Goal: Task Accomplishment & Management: Manage account settings

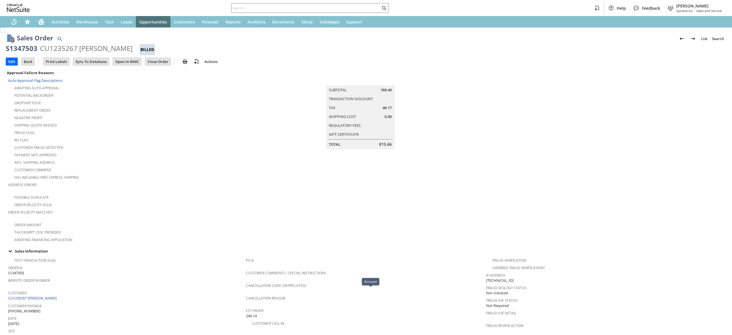
scroll to position [0, 55]
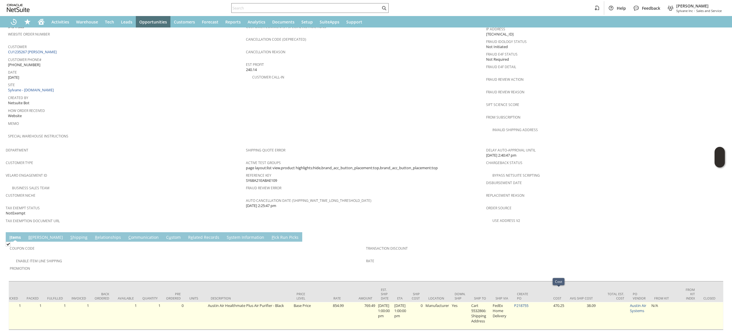
click at [527, 302] on td "P218755" at bounding box center [523, 315] width 21 height 27
click at [527, 302] on link "P218755" at bounding box center [521, 304] width 14 height 5
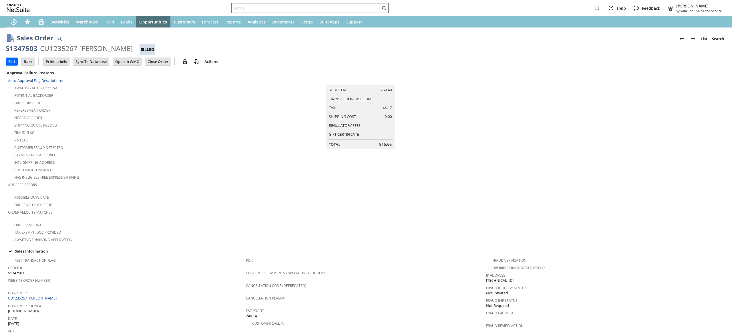
scroll to position [261, 0]
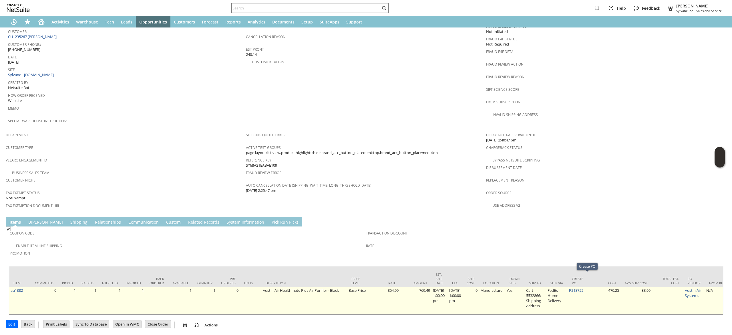
click at [589, 286] on td "P218755" at bounding box center [578, 299] width 21 height 27
copy tr "P218755"
click at [582, 287] on link "P218755" at bounding box center [576, 289] width 14 height 5
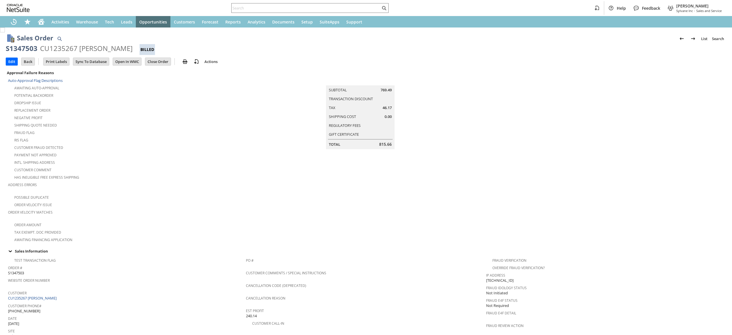
scroll to position [98, 0]
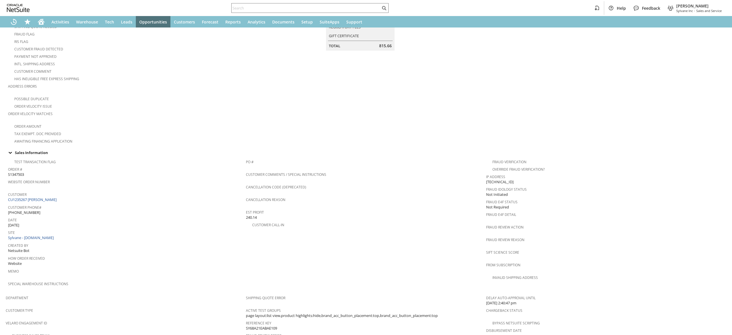
click at [27, 210] on span "[PHONE_NUMBER]" at bounding box center [24, 212] width 32 height 5
copy tbody "[PHONE_NUMBER]"
click at [328, 11] on input "text" at bounding box center [306, 8] width 149 height 7
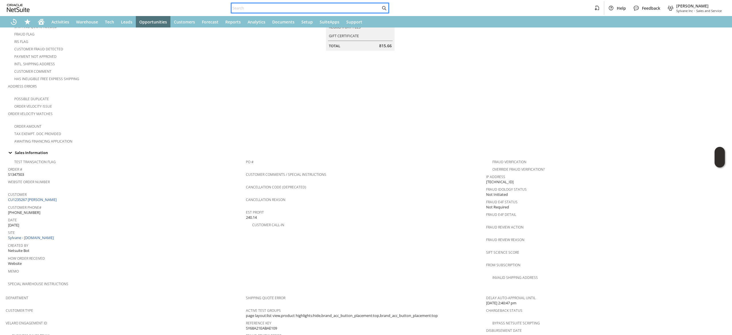
click at [328, 11] on input "text" at bounding box center [306, 8] width 149 height 7
paste input "[PHONE_NUMBER]"
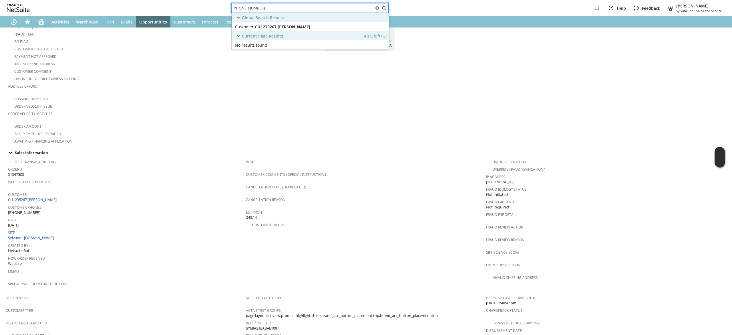
click at [328, 11] on input "[PHONE_NUMBER]" at bounding box center [303, 8] width 142 height 7
click at [328, 11] on input "7175803011" at bounding box center [303, 8] width 142 height 7
type input "7175803011"
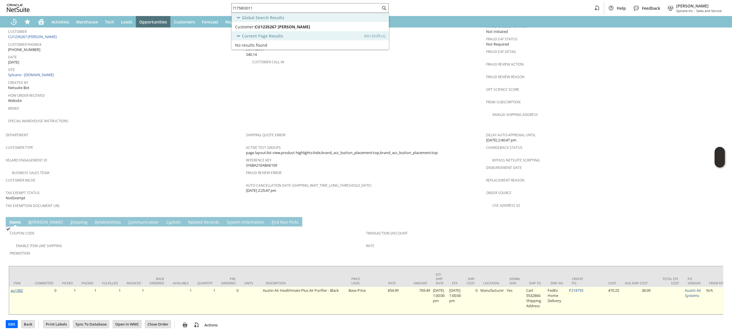
click at [20, 287] on link "au1382" at bounding box center [17, 289] width 12 height 5
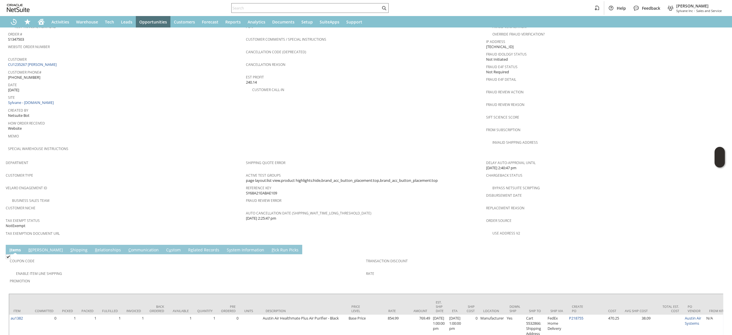
scroll to position [261, 0]
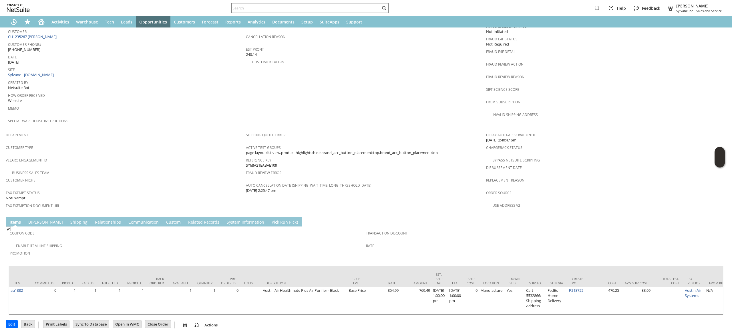
click at [115, 227] on td "Coupon Code" at bounding box center [188, 234] width 356 height 14
click at [127, 219] on link "C ommunication" at bounding box center [143, 222] width 33 height 6
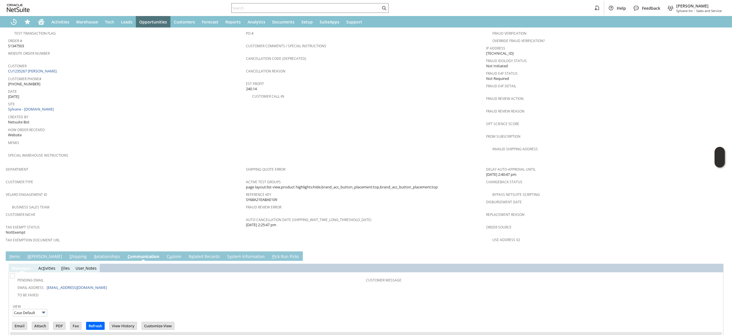
scroll to position [226, 0]
click at [192, 254] on link "R e lated Records" at bounding box center [204, 257] width 34 height 6
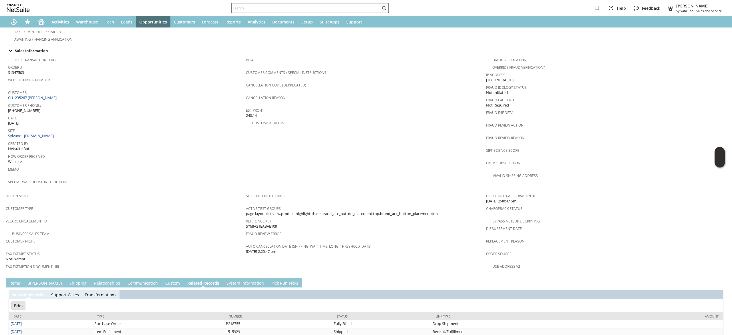
scroll to position [219, 0]
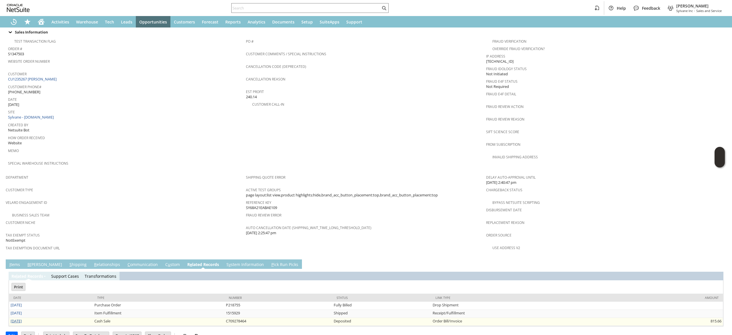
click at [21, 318] on link "8/18/2025" at bounding box center [16, 320] width 11 height 5
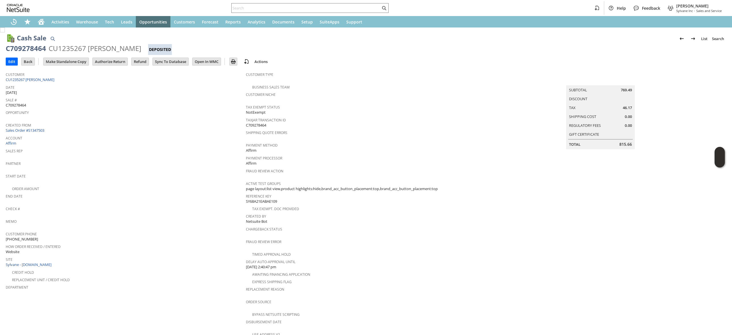
scroll to position [7, 0]
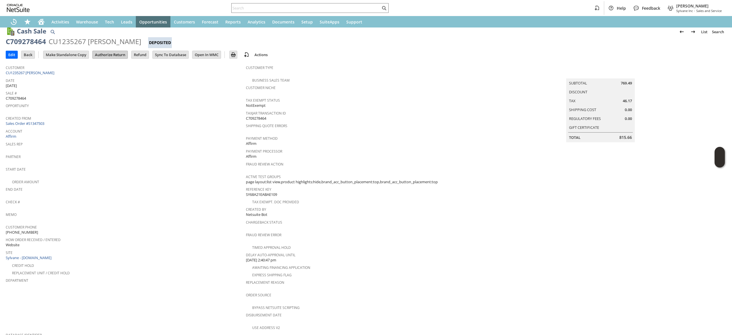
click at [119, 52] on input "Authorize Return" at bounding box center [110, 54] width 35 height 7
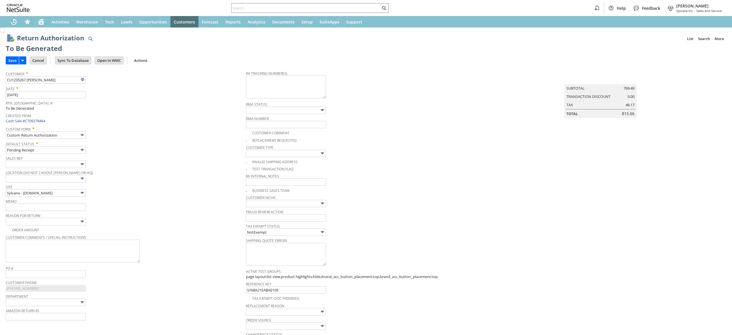
scroll to position [236, 0]
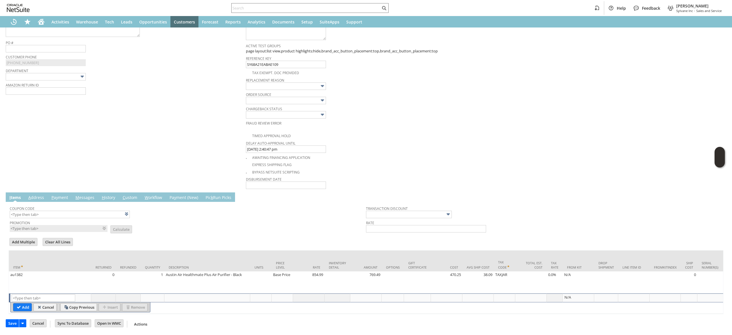
click at [85, 194] on link "M essages" at bounding box center [85, 197] width 22 height 6
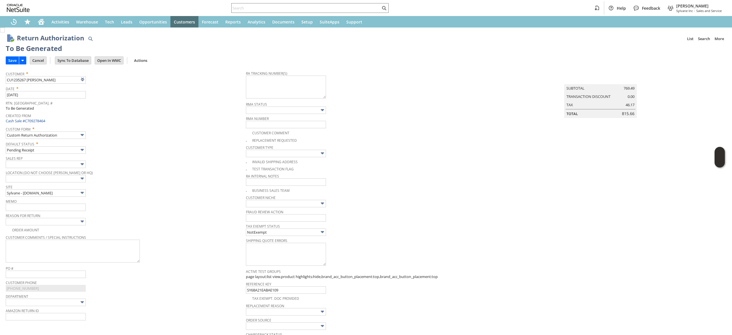
scroll to position [159, 0]
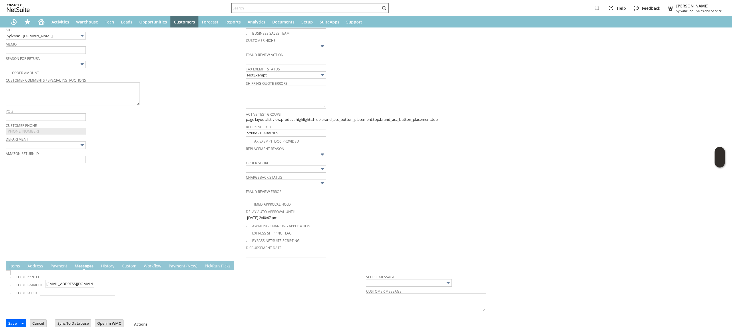
click at [8, 277] on div "To Be Printed To Be E-mailed nickkyj123@gmail.com To Be Faxed Select Message Cu…" at bounding box center [366, 292] width 720 height 44
click at [10, 275] on img at bounding box center [8, 272] width 5 height 5
checkbox input "true"
click at [12, 264] on link "I tems" at bounding box center [14, 266] width 13 height 6
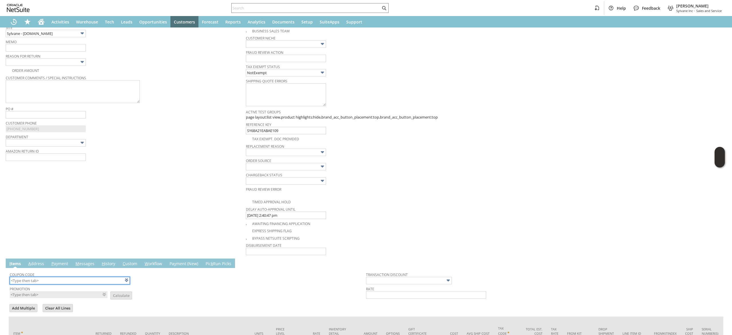
scroll to position [236, 0]
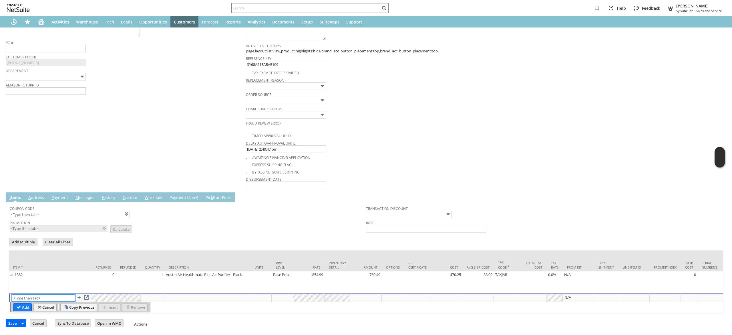
click at [44, 294] on input "text" at bounding box center [43, 297] width 63 height 7
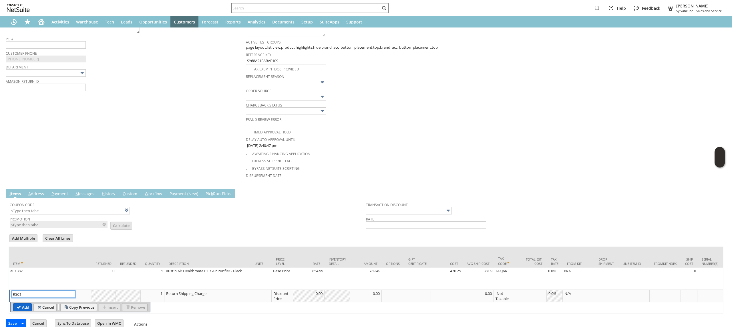
type input "RSC1"
click at [21, 304] on input "Add" at bounding box center [22, 306] width 18 height 7
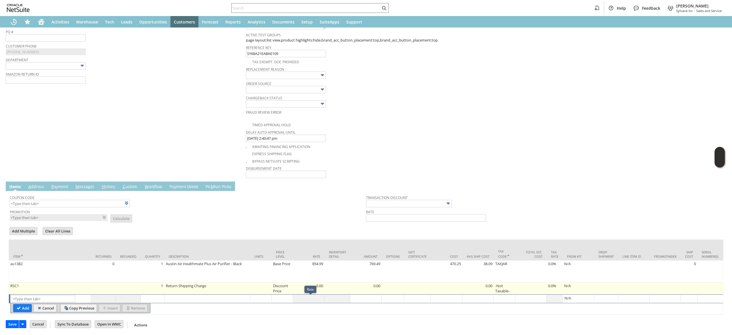
click at [284, 289] on td "Discount Price" at bounding box center [282, 288] width 21 height 12
type input "Disco...rice"
type input "0.00"
type input "OK"
type input "Make Copy"
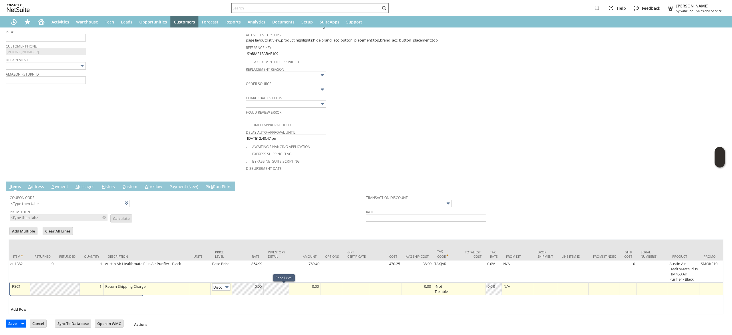
scroll to position [0, 9]
click at [223, 289] on input "Disco...rice" at bounding box center [221, 286] width 18 height 7
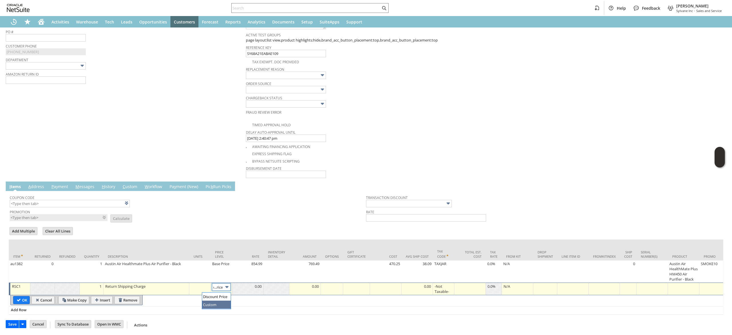
type input "Custom"
click at [252, 292] on td at bounding box center [247, 288] width 31 height 13
type input "-27.76"
click at [16, 304] on td "OK" at bounding box center [21, 300] width 17 height 8
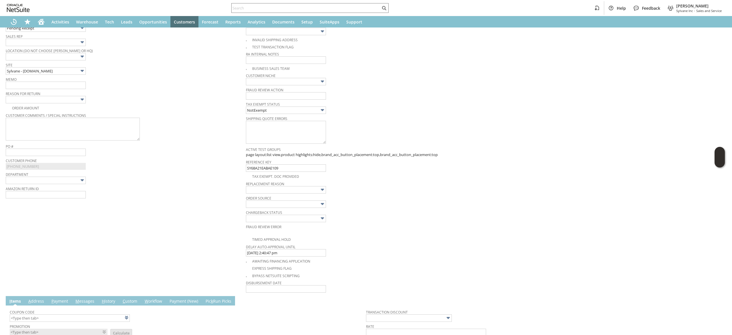
scroll to position [92, 0]
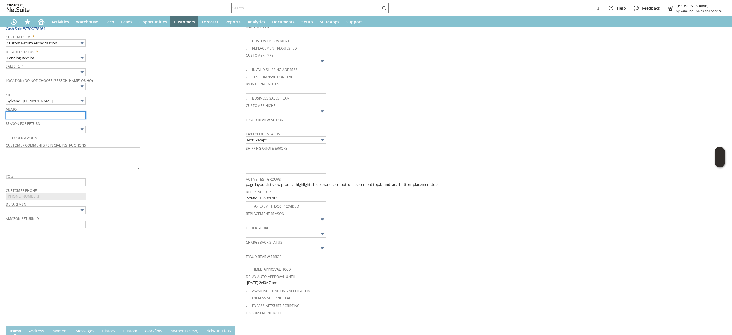
click at [78, 116] on input "text" at bounding box center [46, 114] width 80 height 7
type input "no longer needed. Returning"
click at [75, 128] on input "text" at bounding box center [46, 129] width 80 height 7
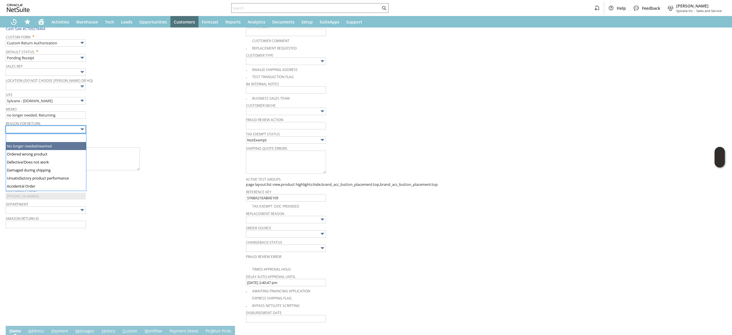
type input "No longer needed/wanted"
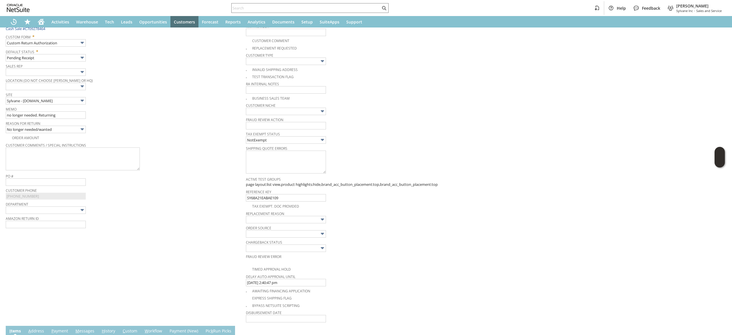
click at [146, 158] on div "Customer Comments / Special Instructions" at bounding box center [124, 156] width 237 height 30
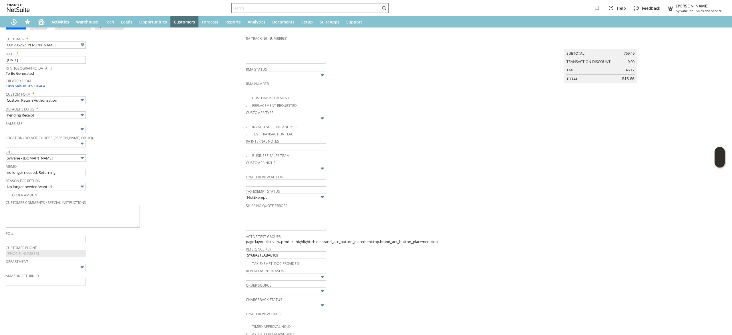
scroll to position [18, 0]
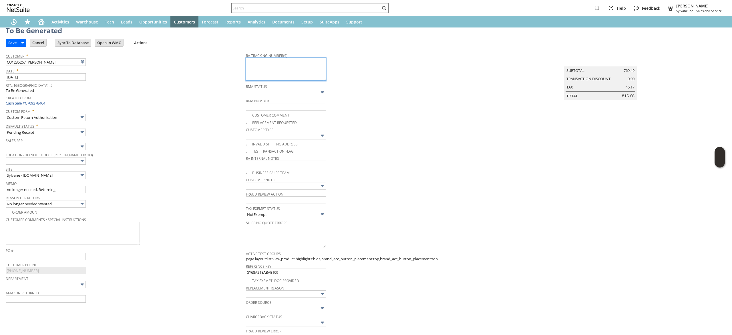
click at [257, 63] on textarea at bounding box center [286, 69] width 80 height 23
paste textarea "883973354636"
type textarea "883973354636 Sent back to austin air"
click at [473, 83] on span "RMA Status" at bounding box center [364, 85] width 237 height 6
click at [12, 42] on input "Save" at bounding box center [12, 42] width 13 height 7
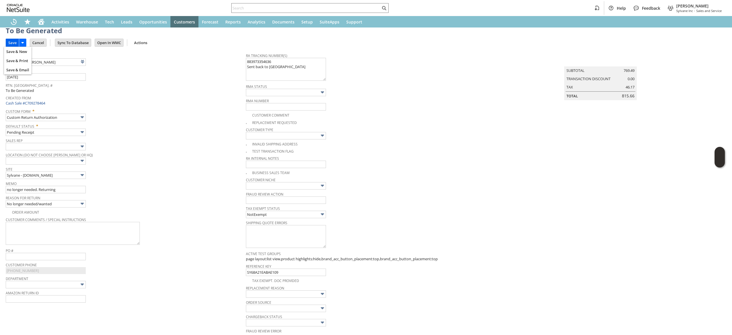
type input "Add"
type input "Copy Previous"
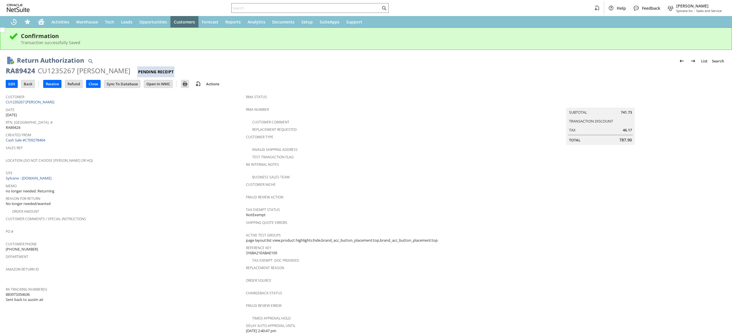
scroll to position [164, 0]
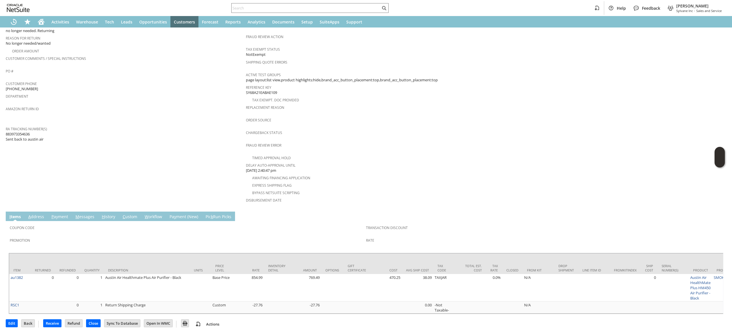
click at [81, 211] on td "M essages" at bounding box center [85, 215] width 26 height 9
click at [81, 214] on link "M essages" at bounding box center [85, 217] width 22 height 6
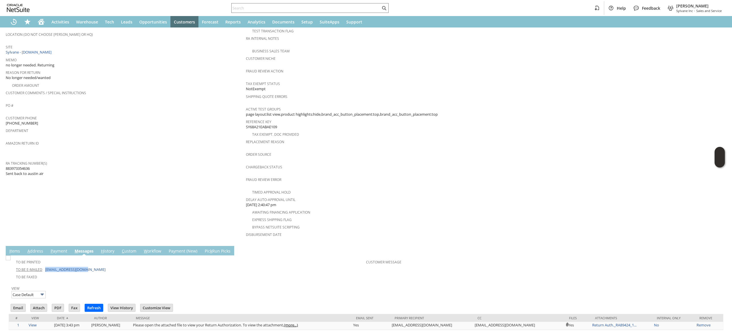
scroll to position [0, 0]
drag, startPoint x: 94, startPoint y: 260, endPoint x: 43, endPoint y: 262, distance: 50.4
click at [43, 265] on td "To Be E-mailed nickkyj123@gmail.com" at bounding box center [188, 268] width 356 height 7
copy td "nickkyj123@gmail.com"
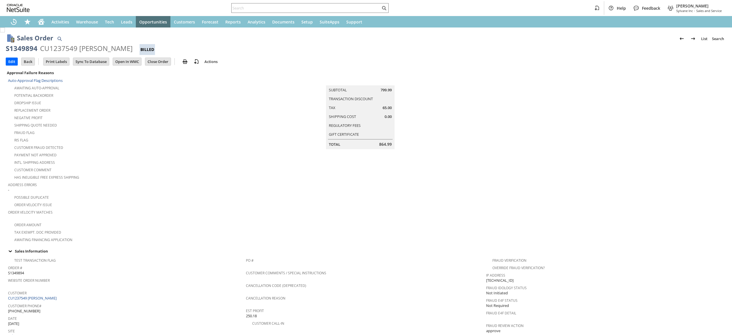
scroll to position [251, 0]
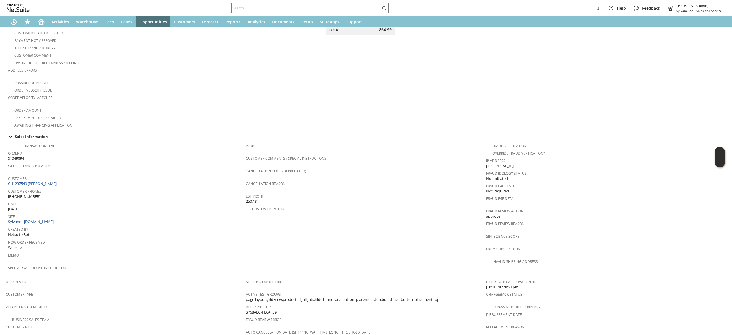
click at [63, 178] on div "Customer CU1237549 [PERSON_NAME]" at bounding box center [125, 180] width 235 height 12
click at [62, 179] on div "Customer CU1237549 [PERSON_NAME]" at bounding box center [125, 180] width 235 height 12
copy tbody "CU1237549 [PERSON_NAME]"
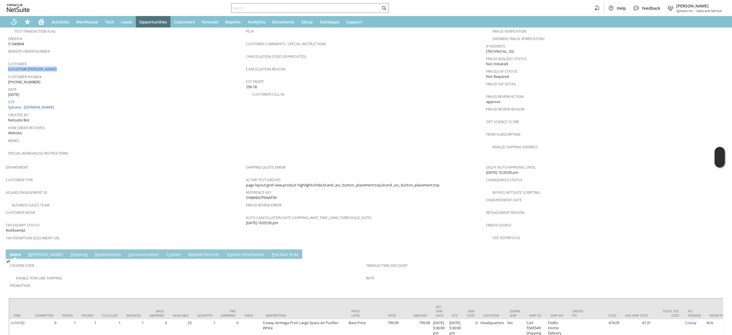
scroll to position [266, 0]
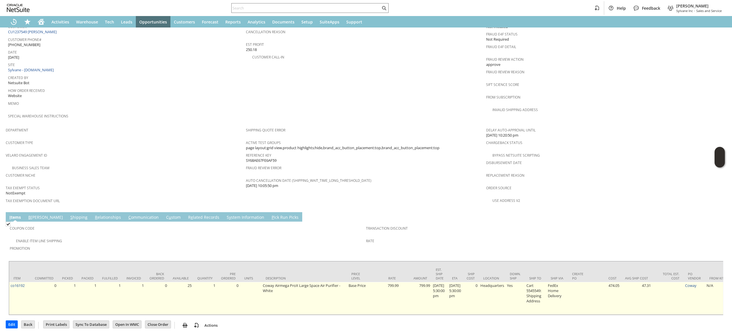
click at [21, 282] on td "co16192" at bounding box center [19, 298] width 21 height 33
click at [21, 282] on link "co16192" at bounding box center [18, 284] width 14 height 5
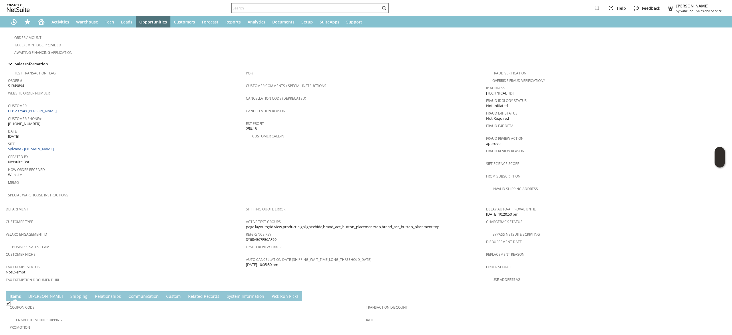
scroll to position [152, 0]
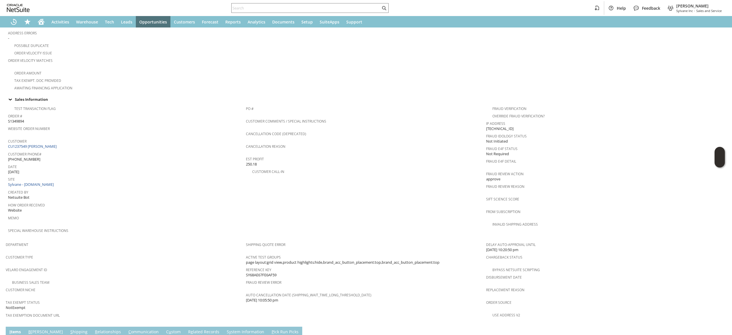
click at [56, 141] on div "Customer CU1237549 [PERSON_NAME]" at bounding box center [125, 143] width 235 height 12
copy tbody "CU1237549 [PERSON_NAME]"
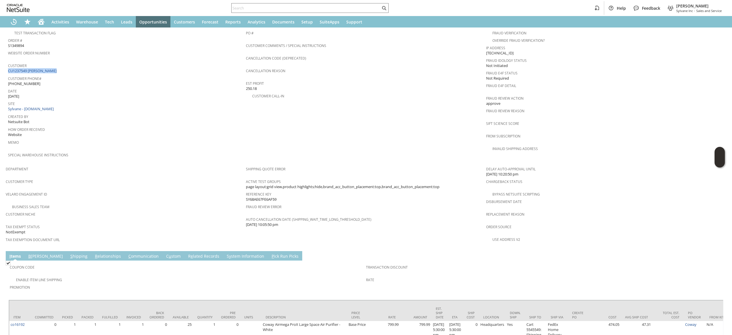
scroll to position [266, 0]
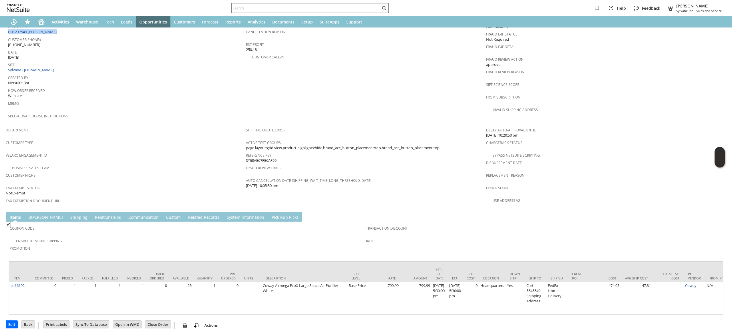
click at [37, 214] on link "B [PERSON_NAME]" at bounding box center [45, 217] width 37 height 6
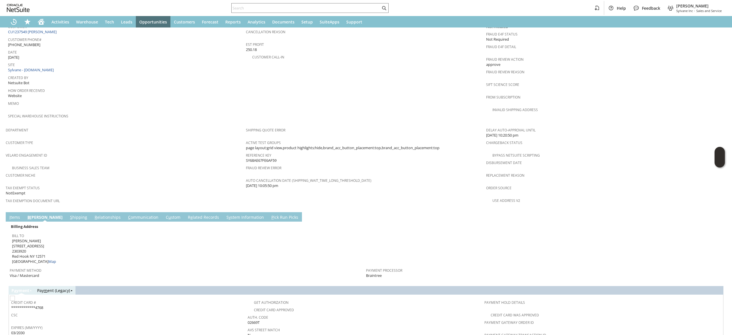
click at [46, 238] on span "[PERSON_NAME] [STREET_ADDRESS] Map" at bounding box center [34, 251] width 44 height 26
copy span "[STREET_ADDRESS]"
click at [41, 243] on span "[PERSON_NAME] [STREET_ADDRESS] Map" at bounding box center [34, 251] width 44 height 26
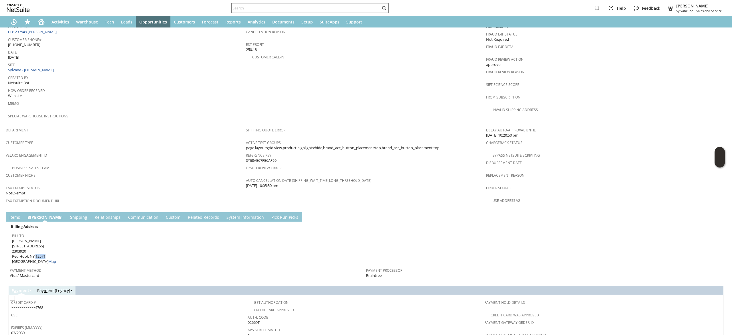
click at [41, 243] on span "[PERSON_NAME] [STREET_ADDRESS] Map" at bounding box center [34, 251] width 44 height 26
copy span "12571"
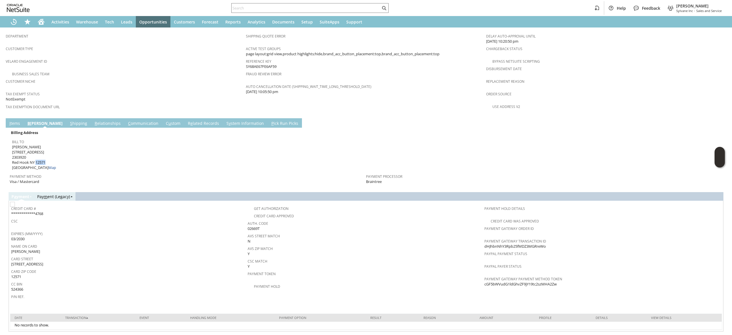
click at [13, 120] on link "I tems" at bounding box center [14, 123] width 13 height 6
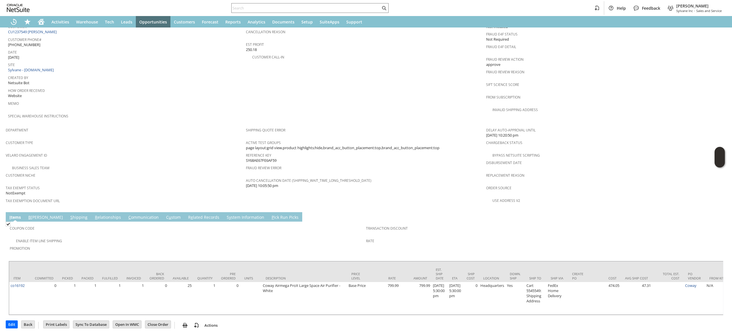
click at [13, 112] on div "Special Warehouse Instructions" at bounding box center [125, 118] width 235 height 12
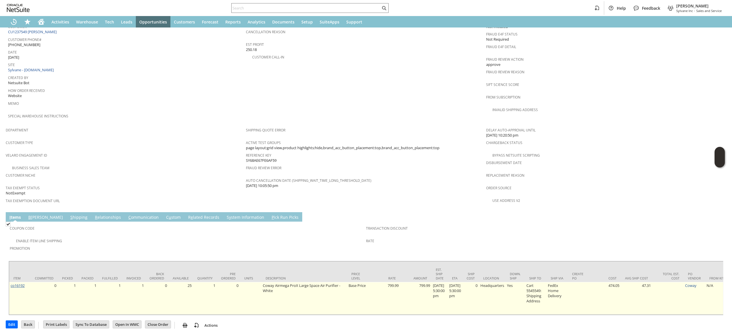
click at [21, 282] on link "co16192" at bounding box center [18, 284] width 14 height 5
